Goal: Information Seeking & Learning: Learn about a topic

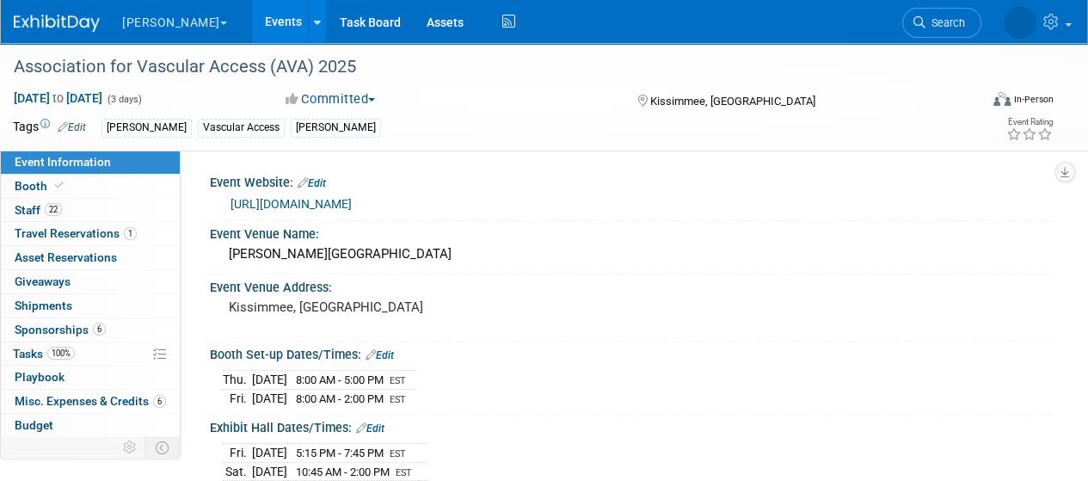
click at [252, 18] on link "Events" at bounding box center [283, 21] width 63 height 43
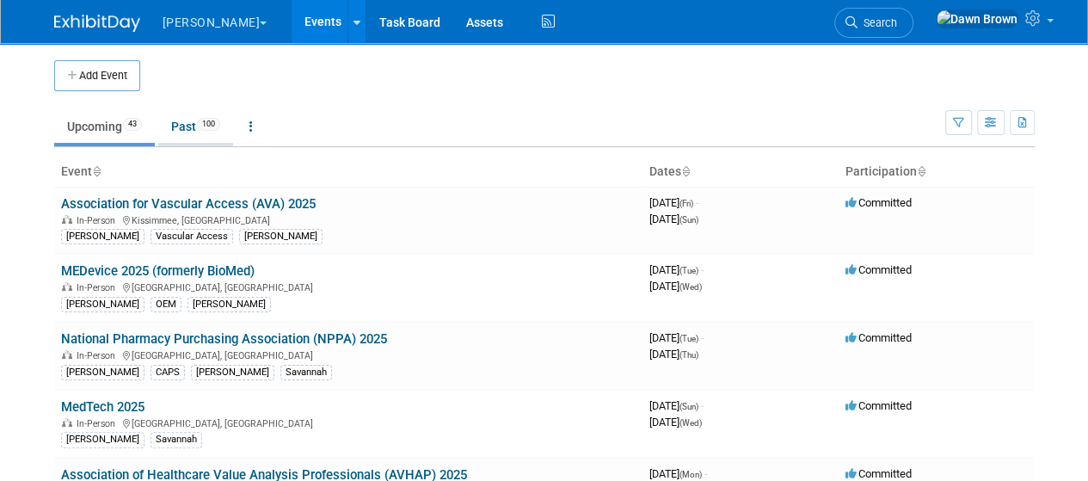
click at [196, 123] on link "Past 100" at bounding box center [195, 126] width 75 height 33
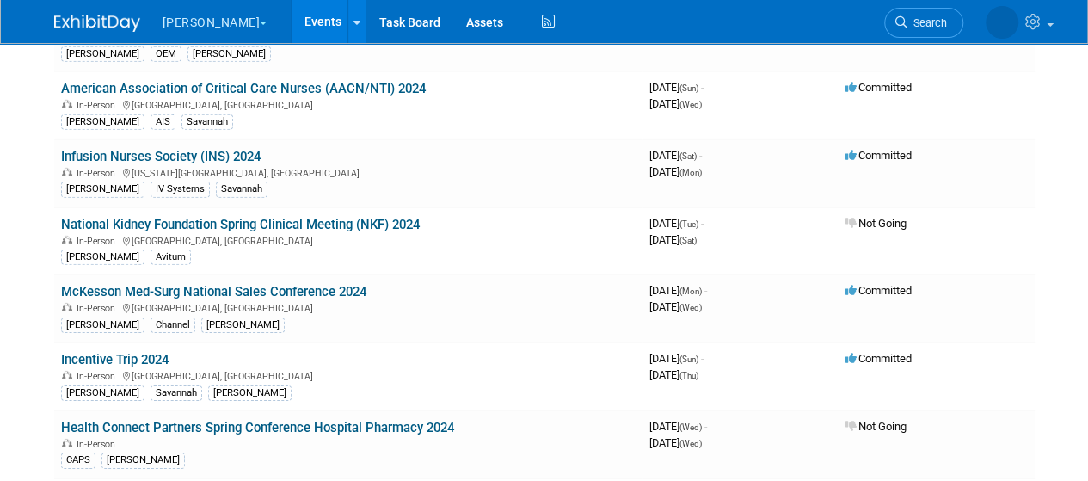
scroll to position [2579, 0]
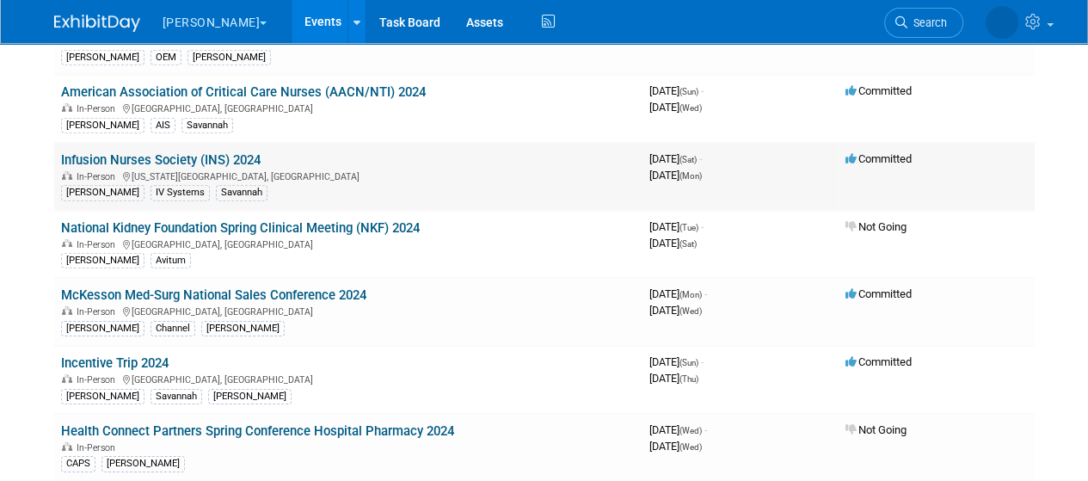
click at [208, 152] on link "Infusion Nurses Society (INS) 2024" at bounding box center [160, 159] width 199 height 15
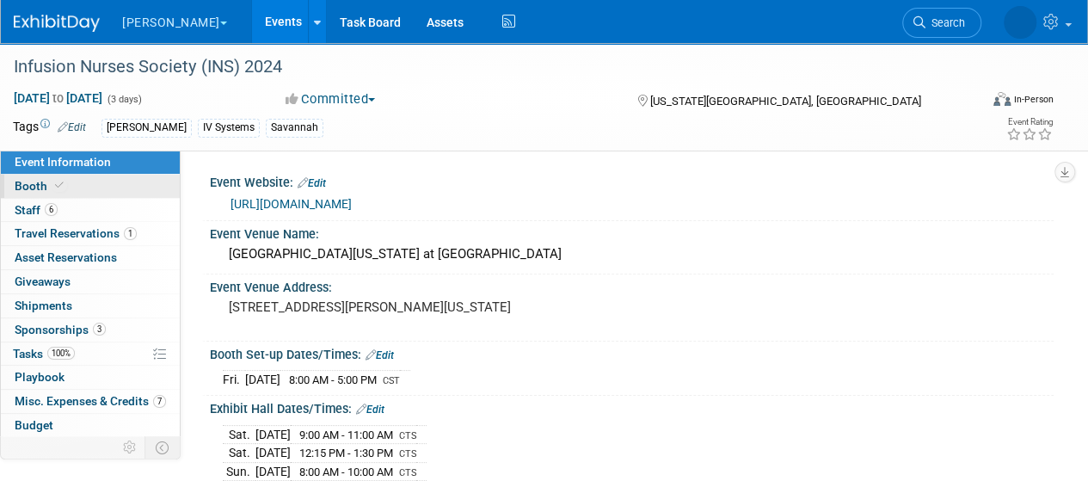
click at [34, 181] on span "Booth" at bounding box center [41, 186] width 52 height 14
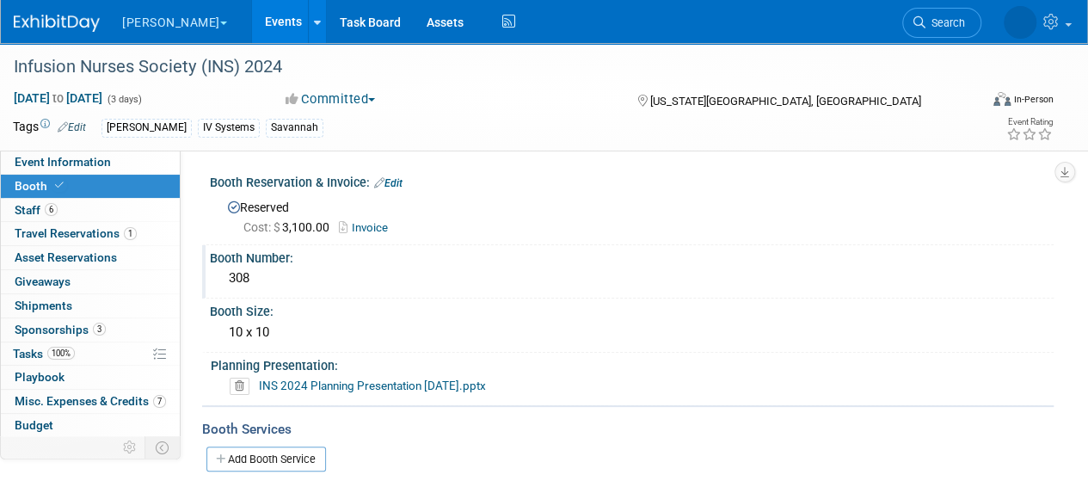
scroll to position [34, 0]
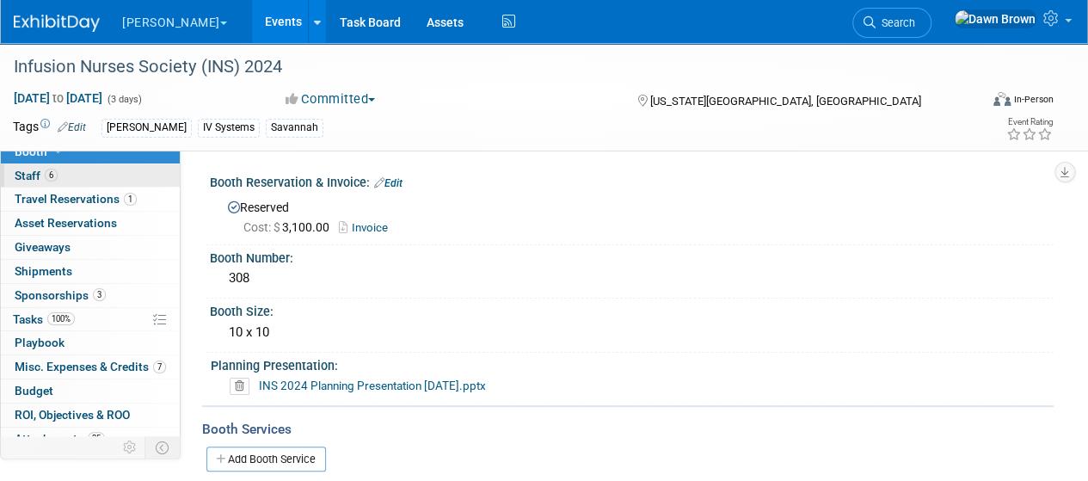
click at [22, 166] on link "6 Staff 6" at bounding box center [90, 175] width 179 height 23
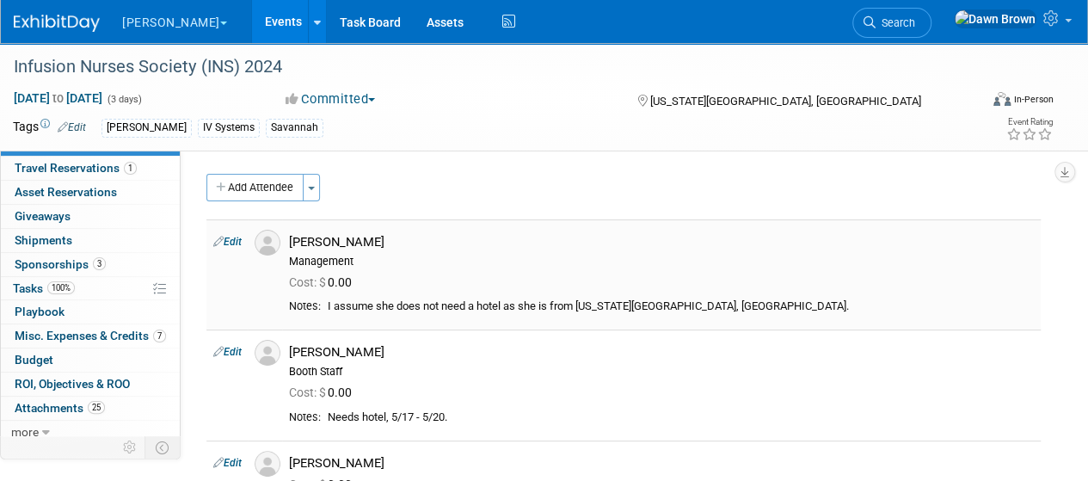
scroll to position [69, 0]
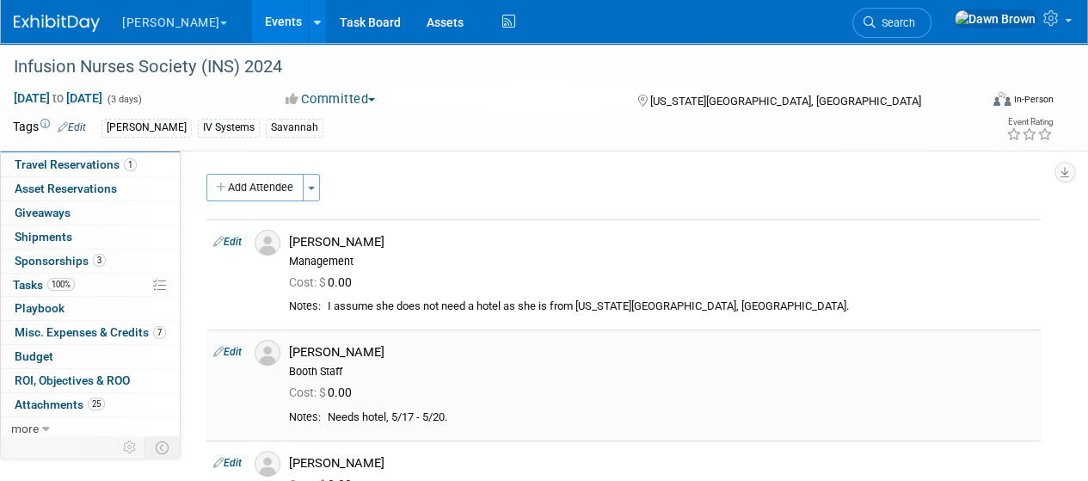
click at [922, 375] on div "Booth Staff" at bounding box center [661, 372] width 745 height 14
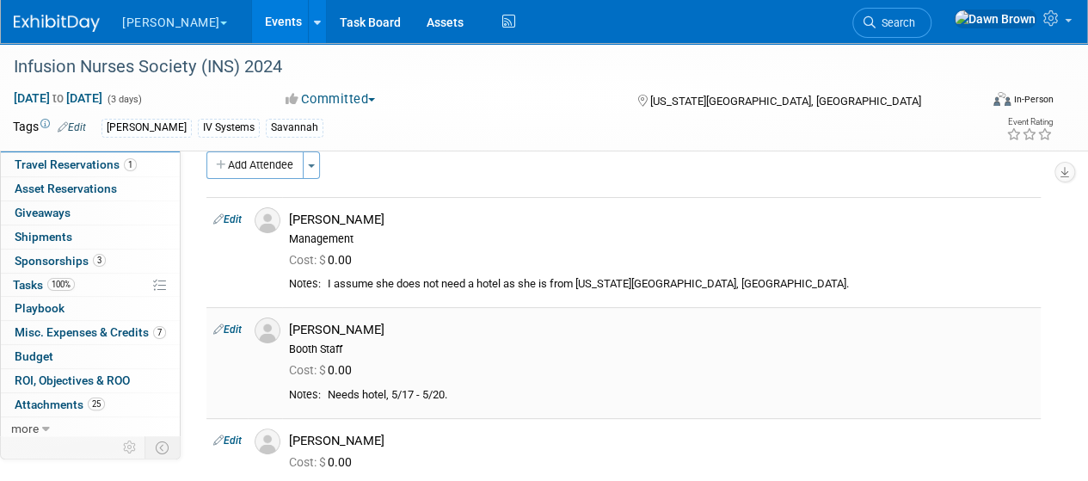
scroll to position [0, 0]
